Goal: Find specific page/section: Find specific page/section

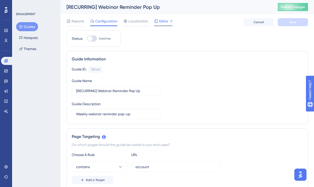
click at [163, 24] on span "Editor" at bounding box center [163, 21] width 9 height 6
click at [165, 22] on span "Editor" at bounding box center [163, 21] width 9 height 6
